Goal: Information Seeking & Learning: Learn about a topic

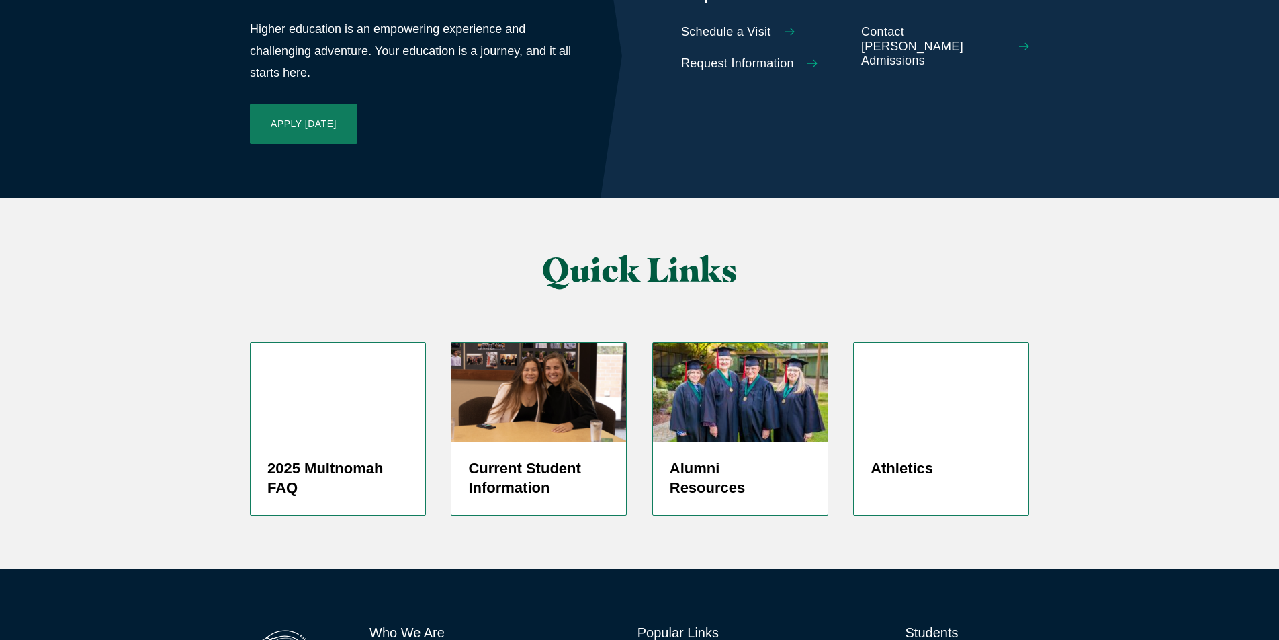
scroll to position [3167, 0]
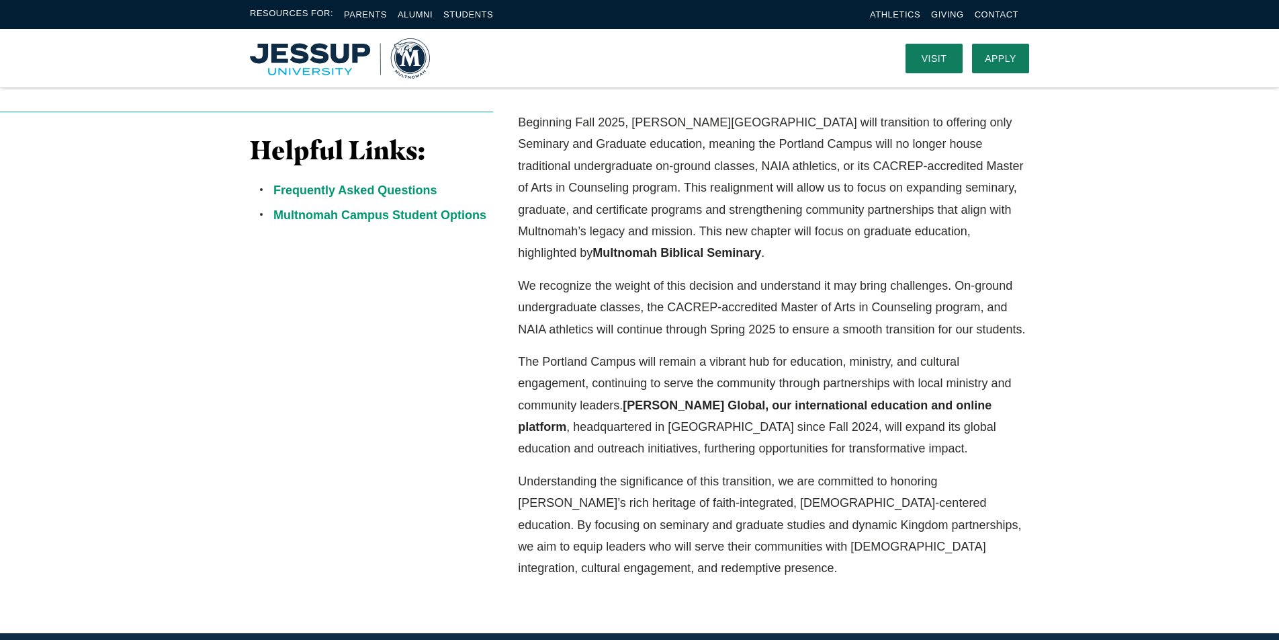
scroll to position [351, 0]
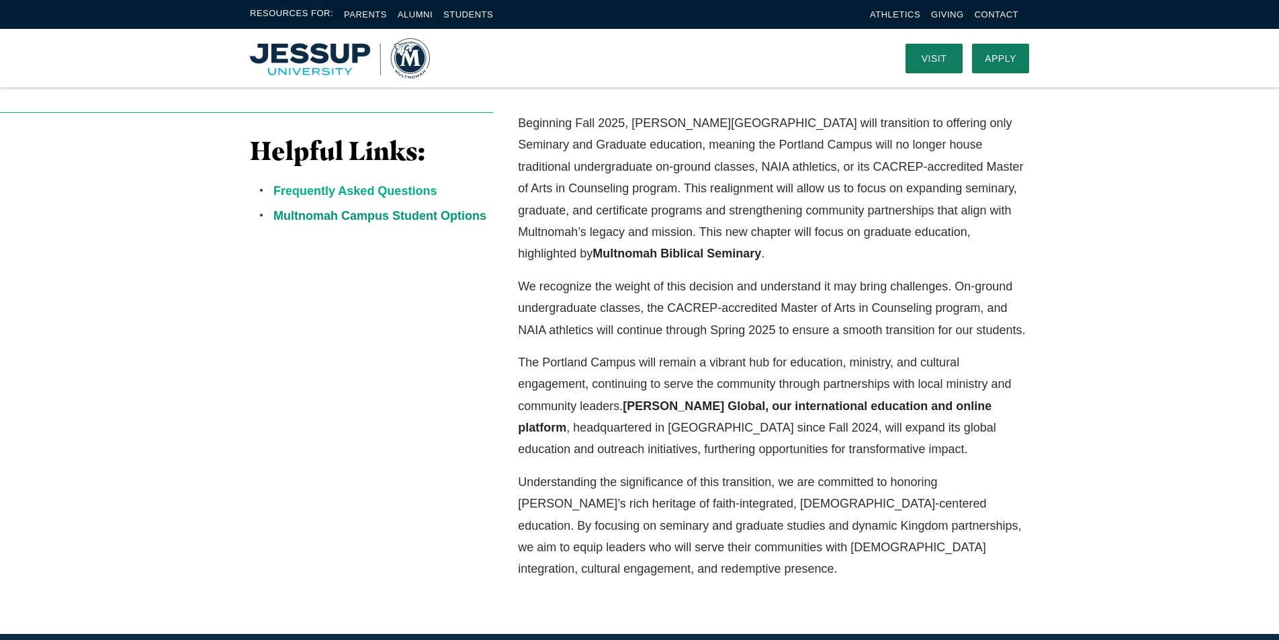
click at [396, 194] on link "Frequently Asked Questions" at bounding box center [354, 190] width 163 height 13
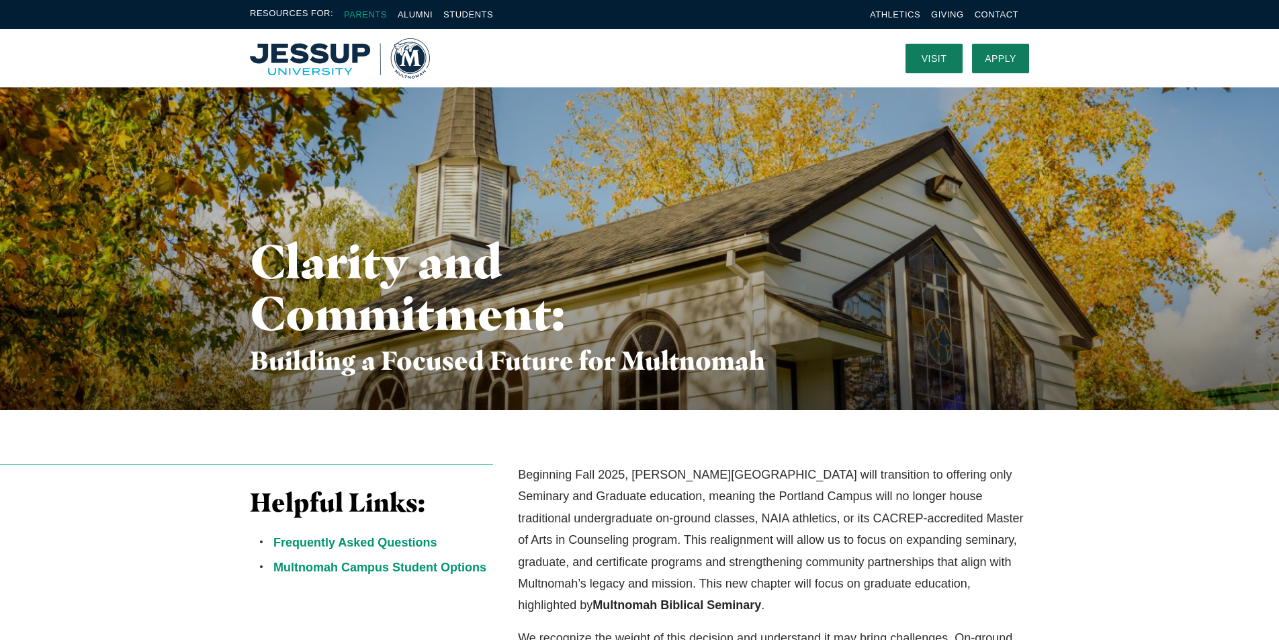
click at [374, 17] on link "Parents" at bounding box center [365, 14] width 43 height 10
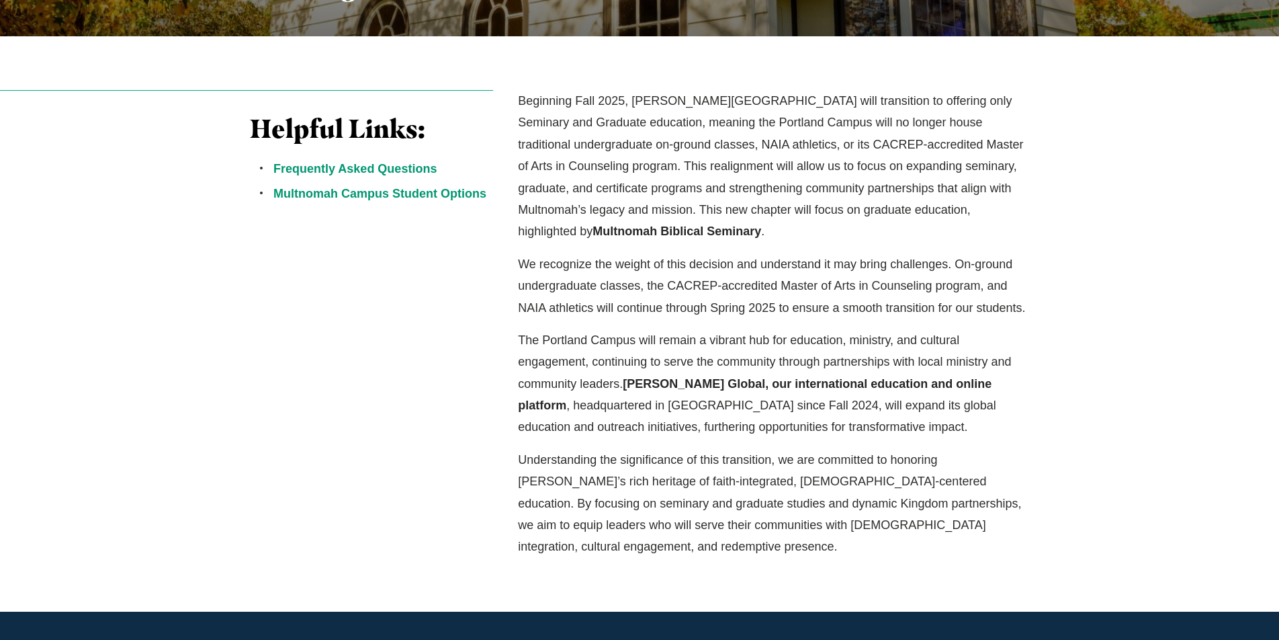
scroll to position [375, 0]
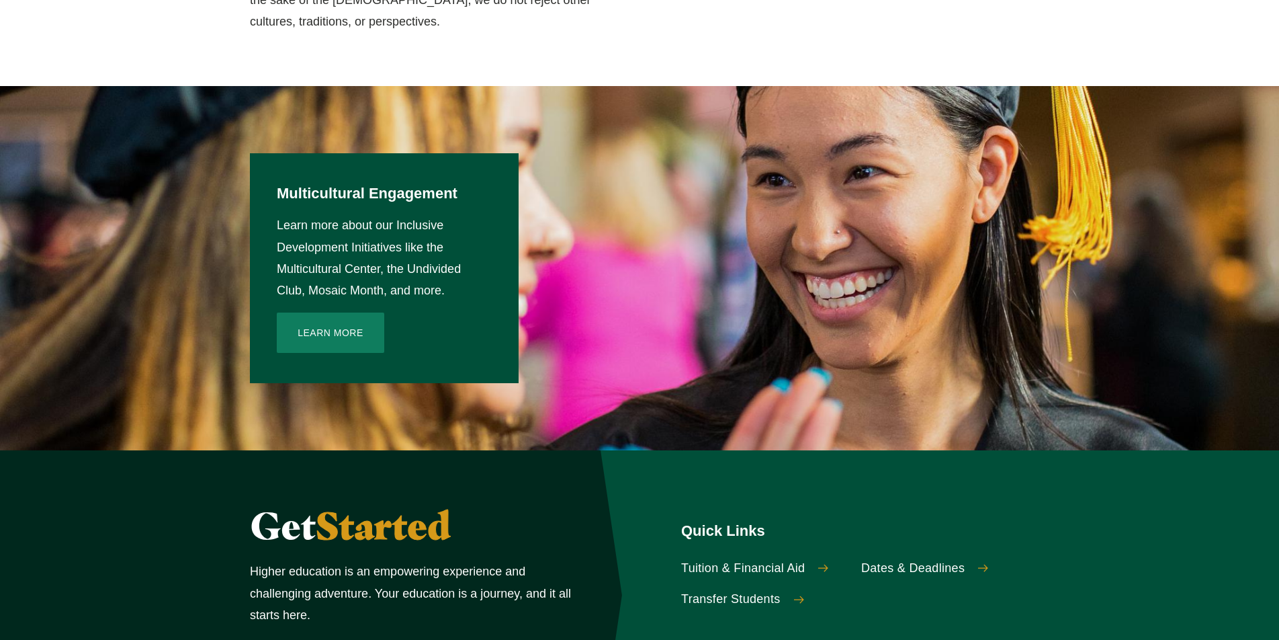
scroll to position [1688, 0]
